Goal: Task Accomplishment & Management: Use online tool/utility

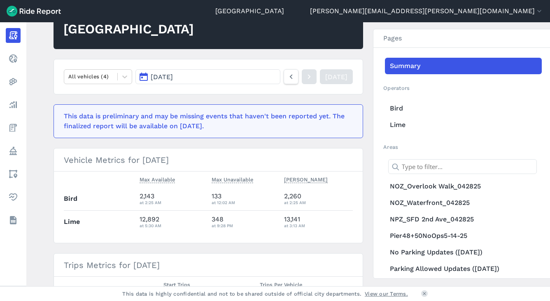
scroll to position [82, 0]
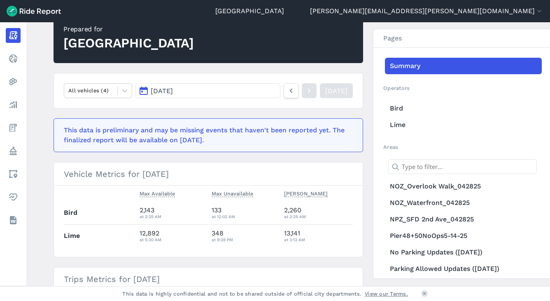
click at [167, 92] on span "[DATE]" at bounding box center [162, 91] width 22 height 8
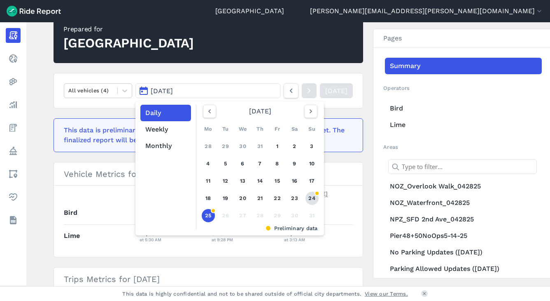
click at [308, 196] on link "24" at bounding box center [312, 198] width 13 height 13
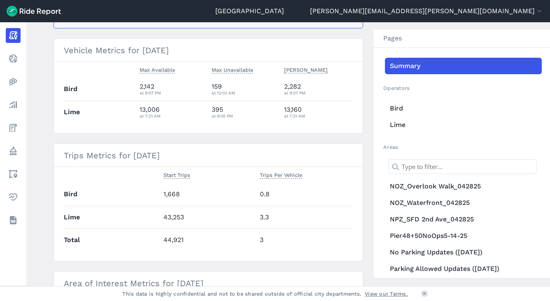
scroll to position [124, 0]
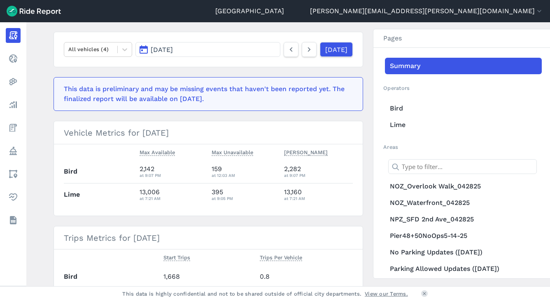
click at [206, 50] on button "[DATE]" at bounding box center [208, 49] width 145 height 15
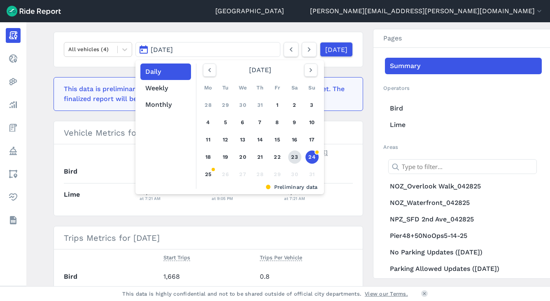
click at [295, 160] on link "23" at bounding box center [294, 156] width 13 height 13
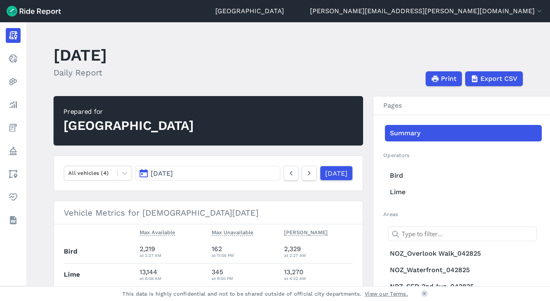
click at [201, 175] on button "[DATE]" at bounding box center [208, 173] width 145 height 15
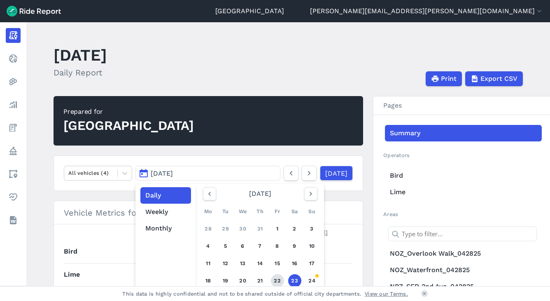
click at [276, 279] on link "22" at bounding box center [277, 280] width 13 height 13
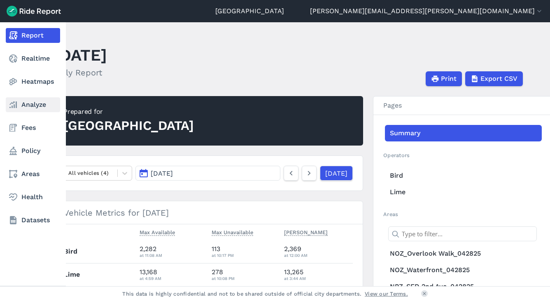
click at [24, 102] on link "Analyze" at bounding box center [33, 104] width 54 height 15
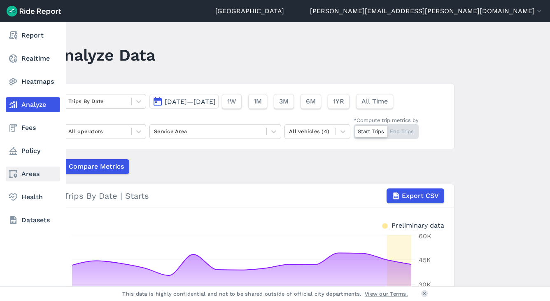
click at [18, 173] on icon at bounding box center [13, 174] width 10 height 10
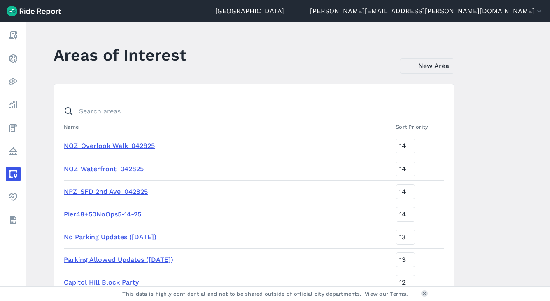
click at [439, 72] on link "New Area" at bounding box center [427, 66] width 55 height 16
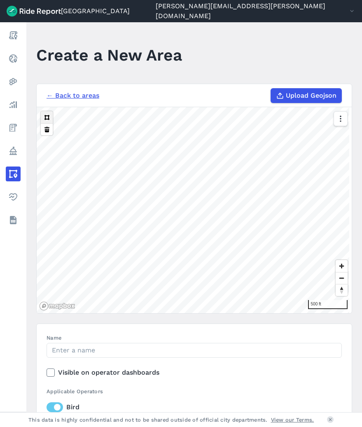
click at [47, 115] on button at bounding box center [47, 117] width 12 height 12
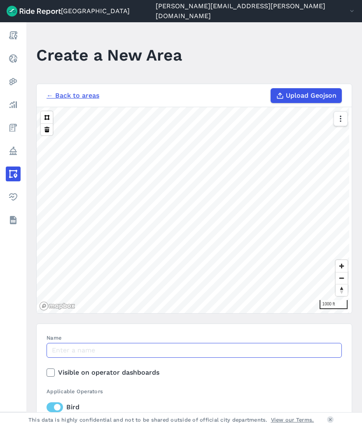
click at [119, 300] on input "Name" at bounding box center [194, 350] width 295 height 15
type input "[GEOGRAPHIC_DATA]-[GEOGRAPHIC_DATA]"
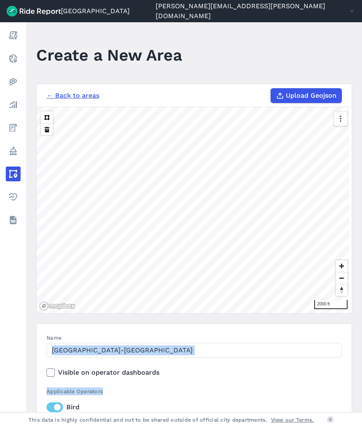
drag, startPoint x: 192, startPoint y: 380, endPoint x: 184, endPoint y: 331, distance: 50.2
click at [184, 300] on section "Name Chinatown-International District Visible on operator dashboards Applicable…" at bounding box center [194, 392] width 316 height 139
drag, startPoint x: 184, startPoint y: 331, endPoint x: 187, endPoint y: 389, distance: 58.6
click at [187, 300] on div "Applicable Operators" at bounding box center [194, 391] width 295 height 8
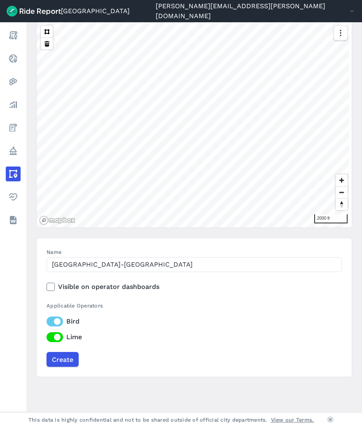
scroll to position [90, 0]
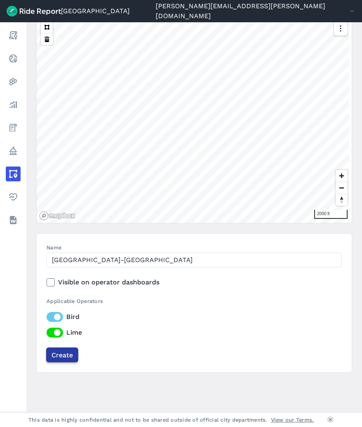
click at [56, 300] on input "Create" at bounding box center [62, 354] width 32 height 15
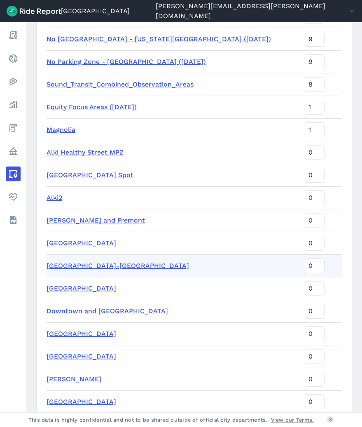
scroll to position [966, 0]
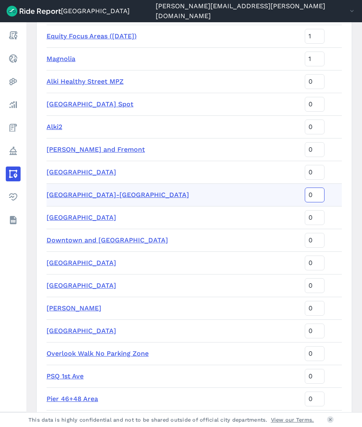
click at [309, 196] on input "0" at bounding box center [315, 194] width 20 height 15
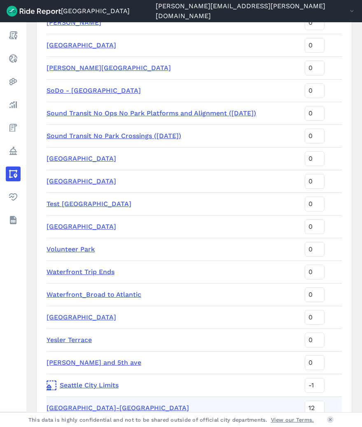
scroll to position [0, 0]
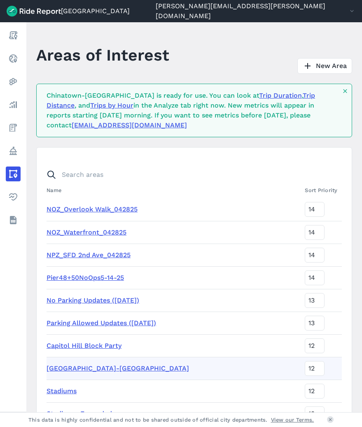
type input "12"
click at [116, 107] on link "Trips by Hour" at bounding box center [111, 105] width 43 height 8
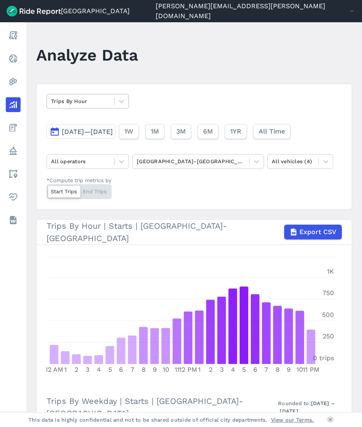
click at [88, 95] on div "Trips By Hour" at bounding box center [80, 101] width 67 height 13
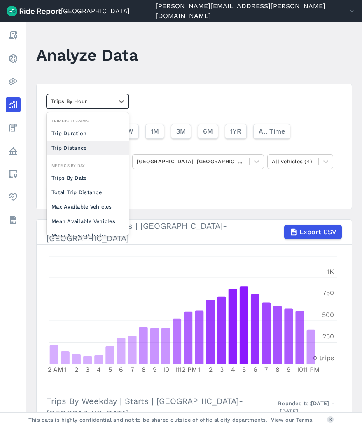
click at [152, 191] on div "option Trip Distance focused, 0 of 2. 10 results available. Use Up and Down to …" at bounding box center [194, 147] width 316 height 126
